Goal: Information Seeking & Learning: Learn about a topic

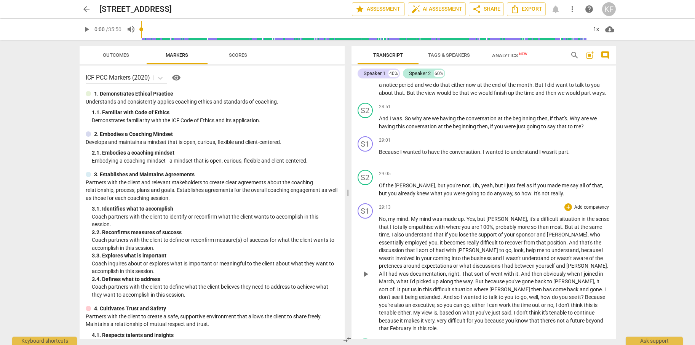
scroll to position [4431, 0]
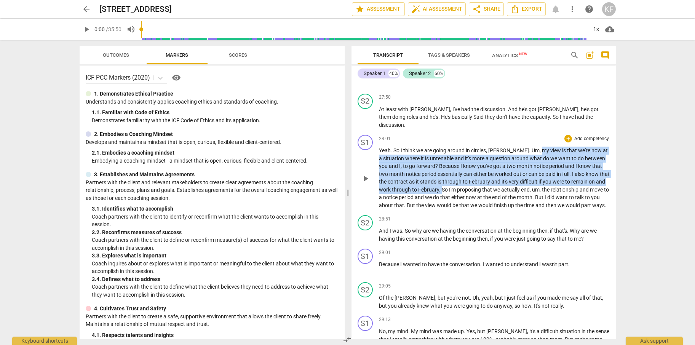
drag, startPoint x: 516, startPoint y: 152, endPoint x: 440, endPoint y: 185, distance: 82.7
click at [440, 185] on p "Yeah . So I think we are going around in circles , [PERSON_NAME] . Um , my view…" at bounding box center [494, 178] width 231 height 62
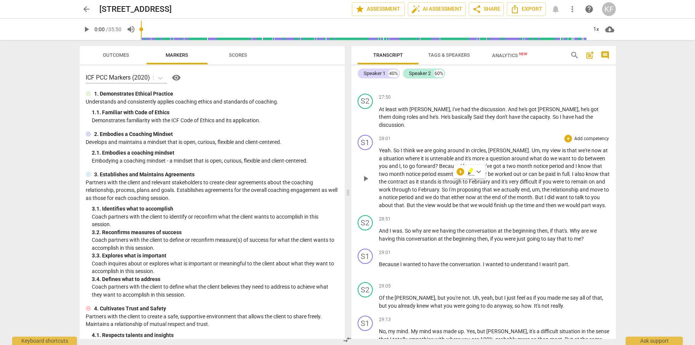
drag, startPoint x: 442, startPoint y: 189, endPoint x: 496, endPoint y: 193, distance: 54.3
click at [496, 193] on p "Yeah . So I think we are going around in circles , [PERSON_NAME] . Um , my view…" at bounding box center [494, 178] width 231 height 62
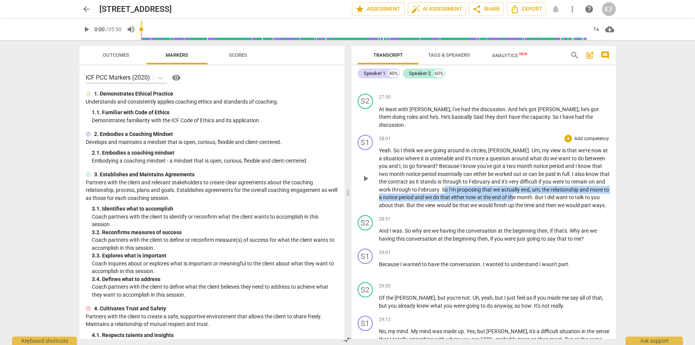
drag, startPoint x: 443, startPoint y: 188, endPoint x: 520, endPoint y: 198, distance: 77.5
click at [520, 198] on p "Yeah . So I think we are going around in circles , [PERSON_NAME] . Um , my view…" at bounding box center [494, 178] width 231 height 62
click at [444, 190] on span "So" at bounding box center [445, 190] width 7 height 6
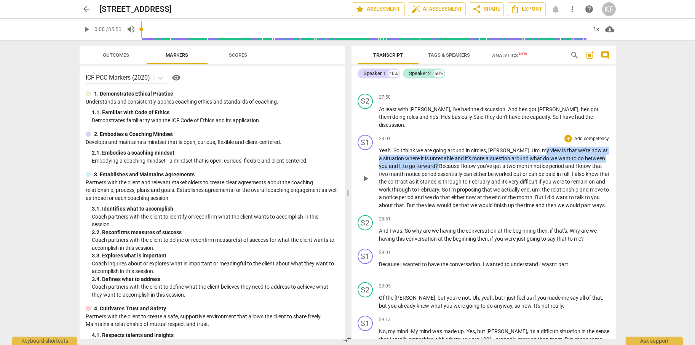
drag, startPoint x: 516, startPoint y: 151, endPoint x: 415, endPoint y: 165, distance: 101.8
click at [415, 165] on p "Yeah . So I think we are going around in circles , [PERSON_NAME] . Um , my view…" at bounding box center [494, 178] width 231 height 62
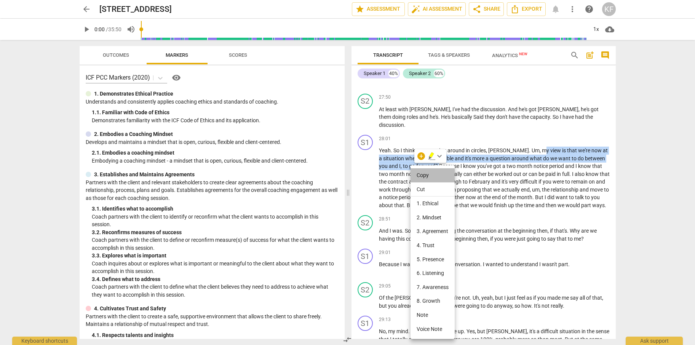
click at [421, 173] on li "Copy" at bounding box center [433, 175] width 44 height 14
copy p "y view is that we're now at a situation where it is untenable and it's more a q…"
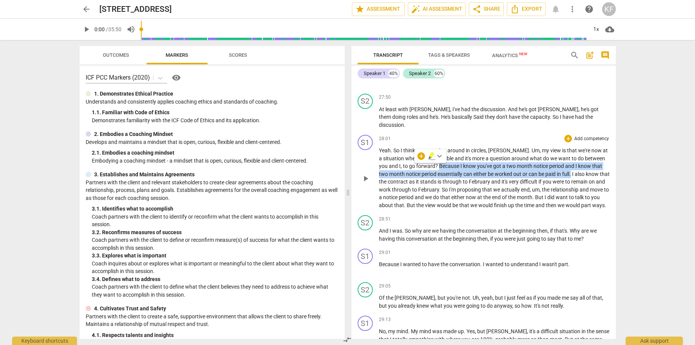
drag, startPoint x: 414, startPoint y: 166, endPoint x: 546, endPoint y: 174, distance: 131.6
click at [546, 174] on p "Yeah . So I think we are going around in circles , [PERSON_NAME] . Um , my view…" at bounding box center [494, 178] width 231 height 62
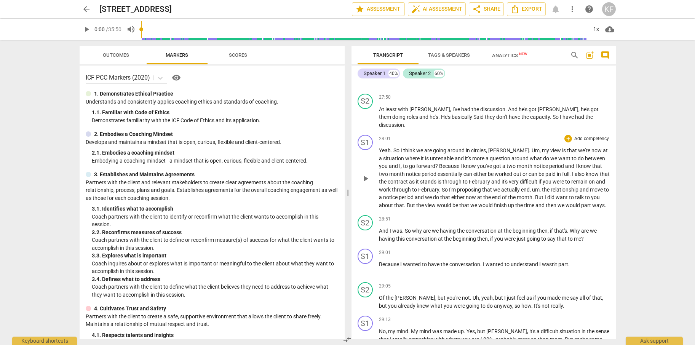
click at [497, 190] on span "we" at bounding box center [497, 190] width 8 height 6
drag, startPoint x: 442, startPoint y: 191, endPoint x: 534, endPoint y: 200, distance: 92.6
click at [534, 200] on p "Yeah . So I think we are going around in circles , [PERSON_NAME] . Um , my view…" at bounding box center [494, 178] width 231 height 62
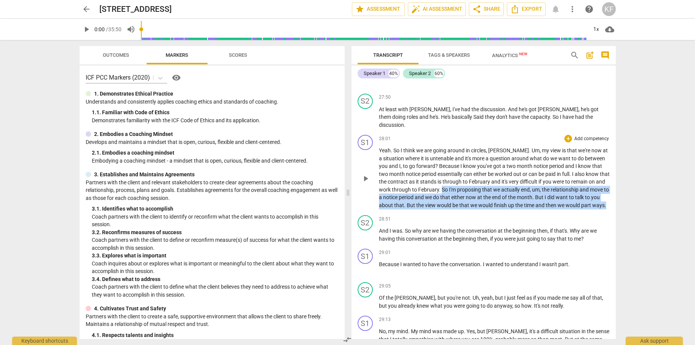
drag, startPoint x: 442, startPoint y: 188, endPoint x: 607, endPoint y: 206, distance: 166.3
click at [607, 206] on div "S1 play_arrow pause 28:01 + Add competency keyboard_arrow_right Yeah . So I thi…" at bounding box center [483, 172] width 264 height 80
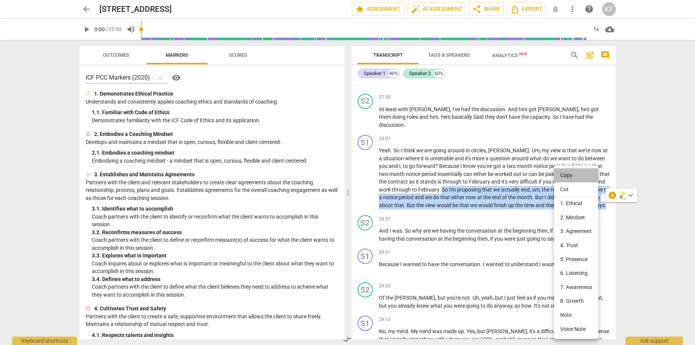
click at [569, 177] on li "Copy" at bounding box center [576, 175] width 44 height 14
copy p "So I'm proposing that we actually end , um , the relationship and move to a not…"
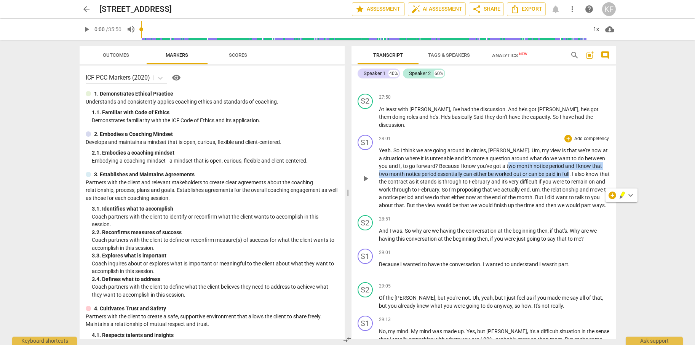
drag, startPoint x: 484, startPoint y: 168, endPoint x: 545, endPoint y: 174, distance: 62.0
click at [545, 174] on p "Yeah . So I think we are going around in circles , [PERSON_NAME] . Um , my view…" at bounding box center [494, 178] width 231 height 62
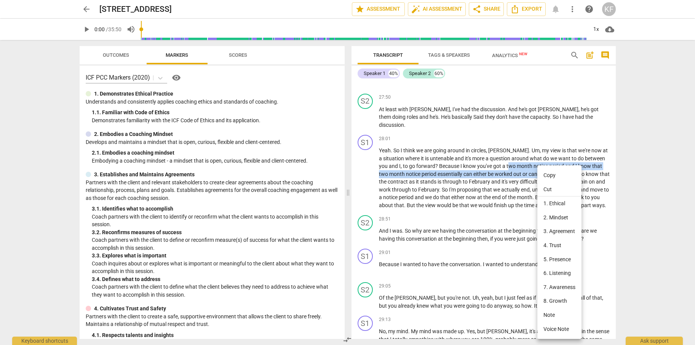
click at [548, 176] on li "Copy" at bounding box center [559, 175] width 44 height 14
copy p "wo month notice period and I know that two month notice period essentially can …"
